Goal: Task Accomplishment & Management: Use online tool/utility

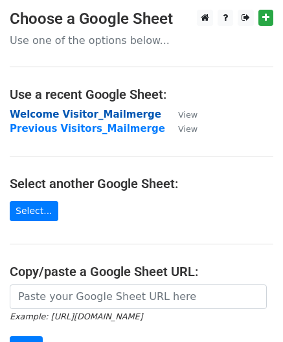
click at [110, 115] on strong "Welcome Visitor_Mailmerge" at bounding box center [85, 115] width 151 height 12
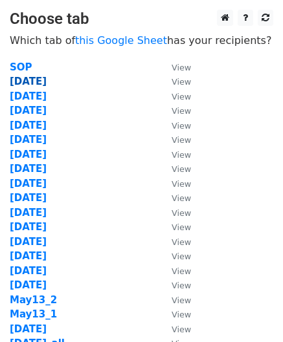
click at [19, 79] on strong "[DATE]" at bounding box center [28, 82] width 37 height 12
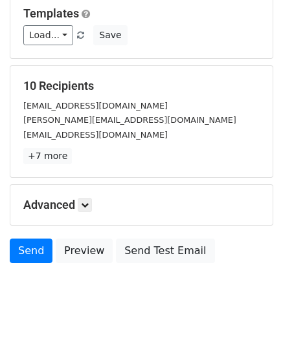
scroll to position [137, 0]
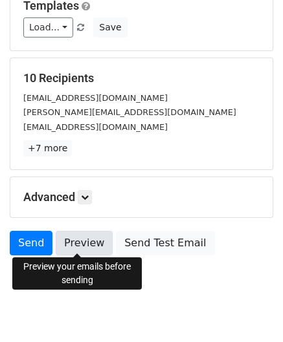
click at [78, 239] on link "Preview" at bounding box center [84, 243] width 57 height 25
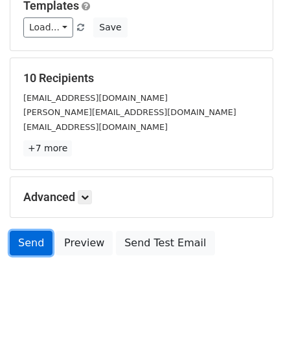
click at [35, 244] on link "Send" at bounding box center [31, 243] width 43 height 25
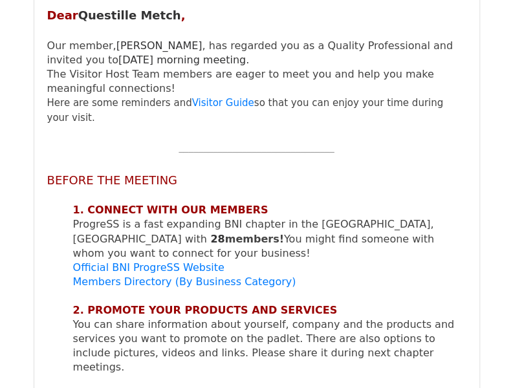
scroll to position [14581, 0]
